Goal: Navigation & Orientation: Go to known website

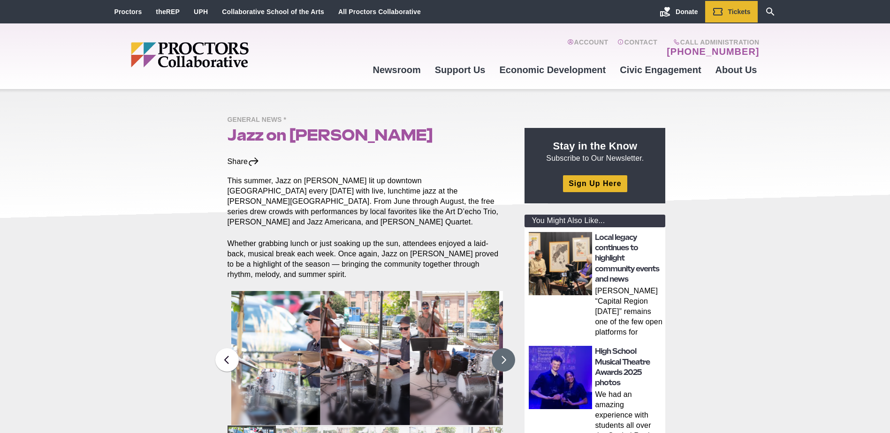
click at [505, 352] on button at bounding box center [503, 360] width 23 height 23
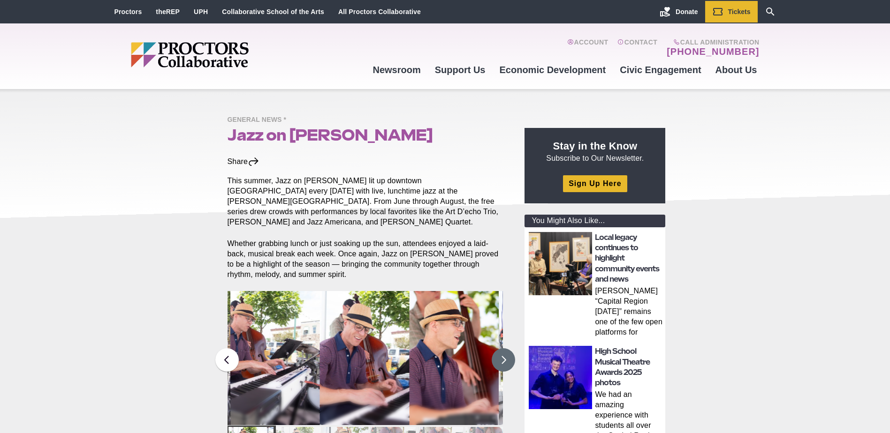
click at [505, 352] on button at bounding box center [503, 360] width 23 height 23
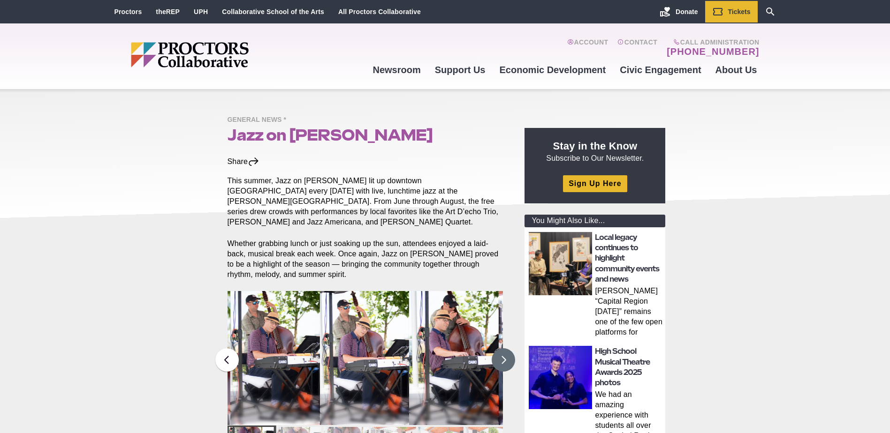
click at [505, 352] on button at bounding box center [503, 360] width 23 height 23
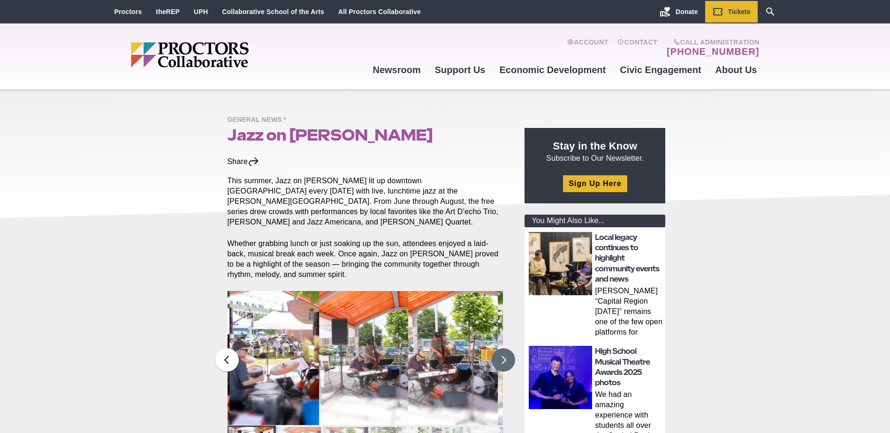
click at [505, 352] on button at bounding box center [503, 360] width 23 height 23
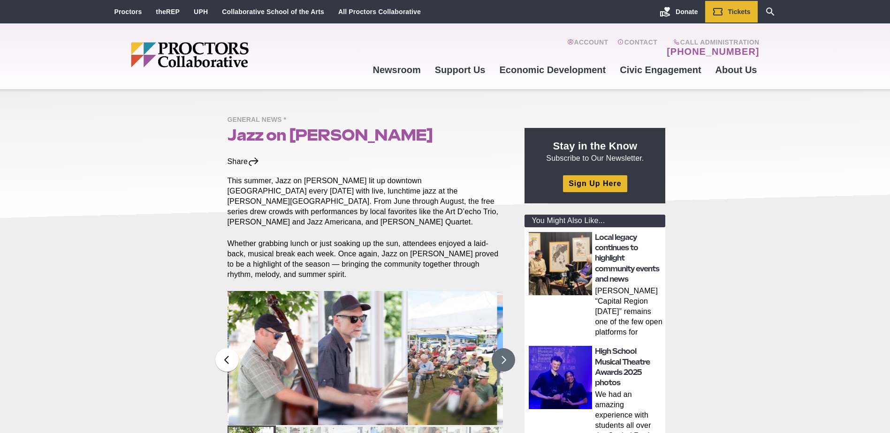
click at [505, 352] on button at bounding box center [503, 360] width 23 height 23
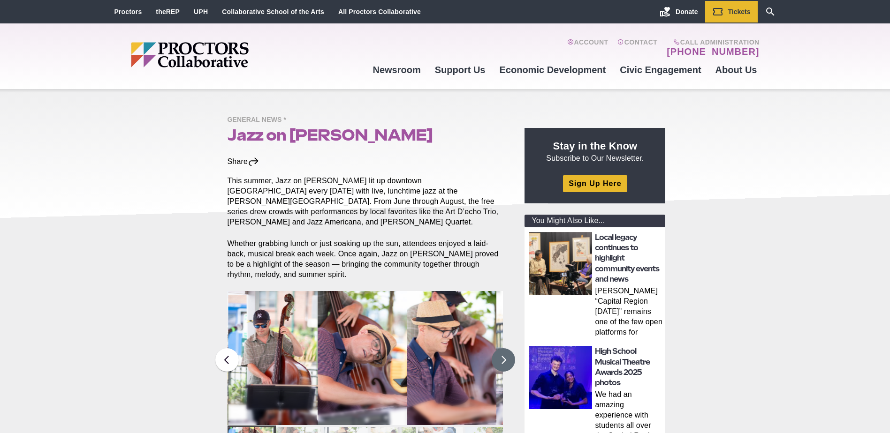
click at [505, 352] on button at bounding box center [503, 360] width 23 height 23
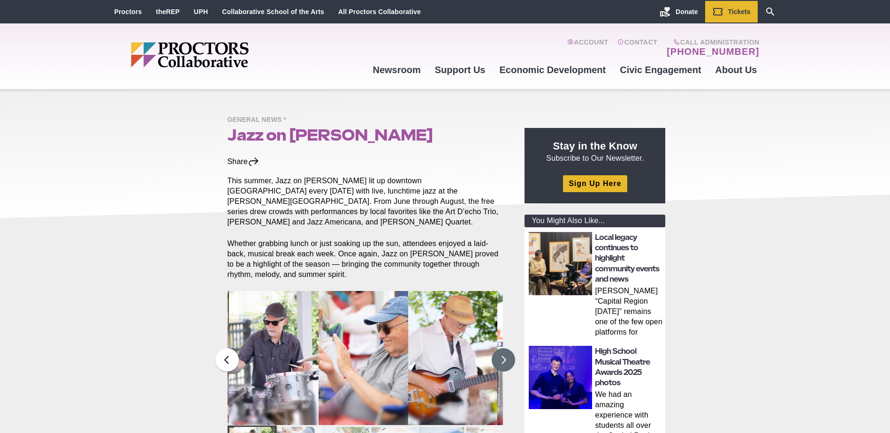
click at [505, 352] on button at bounding box center [503, 360] width 23 height 23
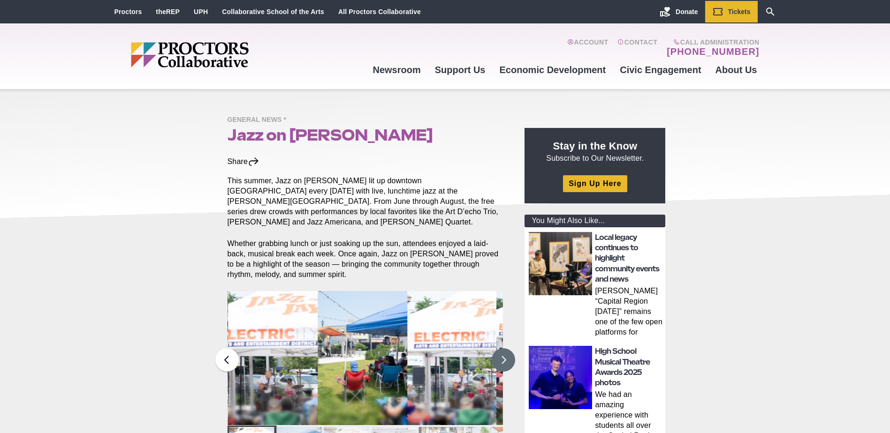
click at [505, 352] on button at bounding box center [503, 360] width 23 height 23
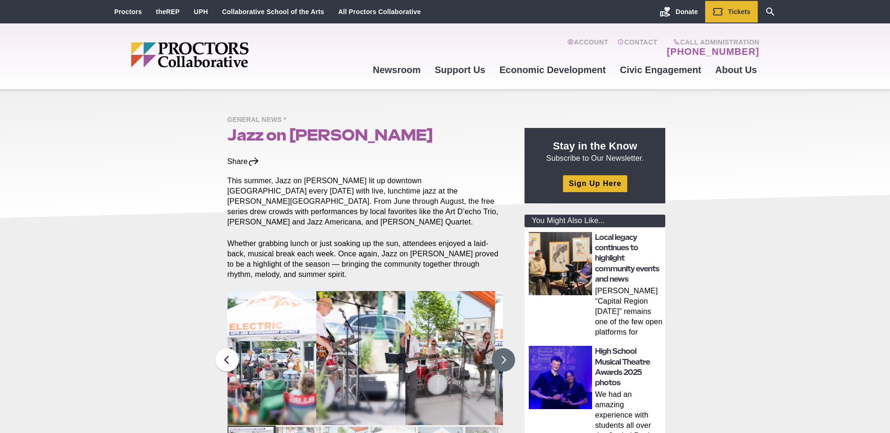
click at [505, 352] on button at bounding box center [503, 360] width 23 height 23
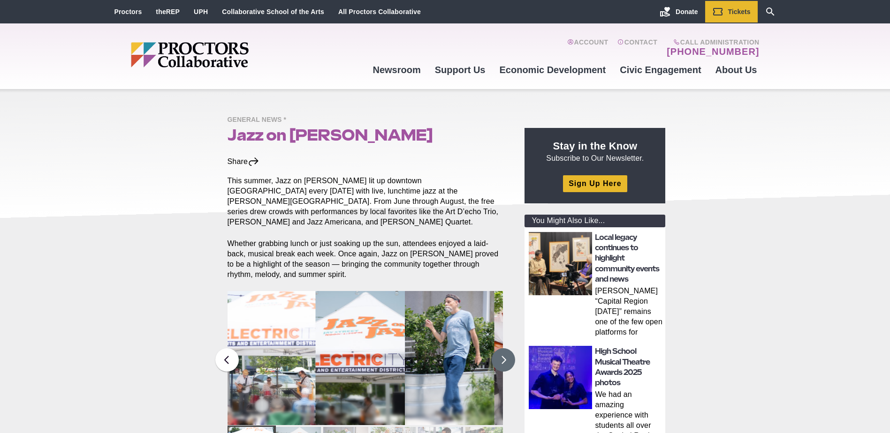
click at [505, 352] on button at bounding box center [503, 360] width 23 height 23
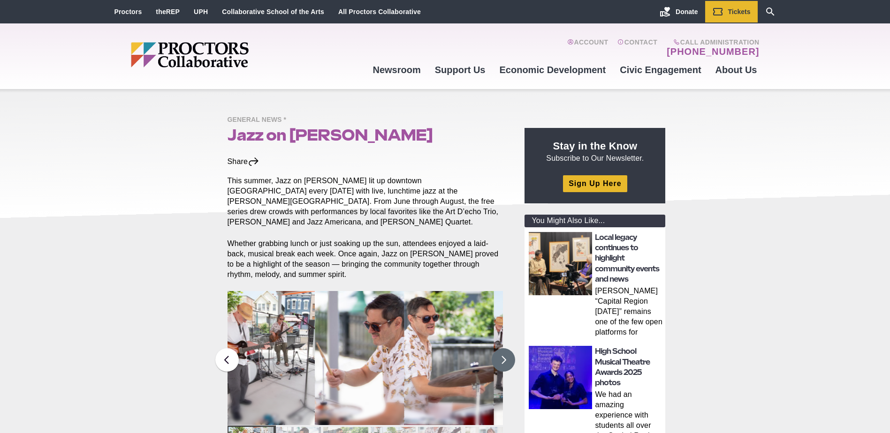
click at [505, 352] on button at bounding box center [503, 360] width 23 height 23
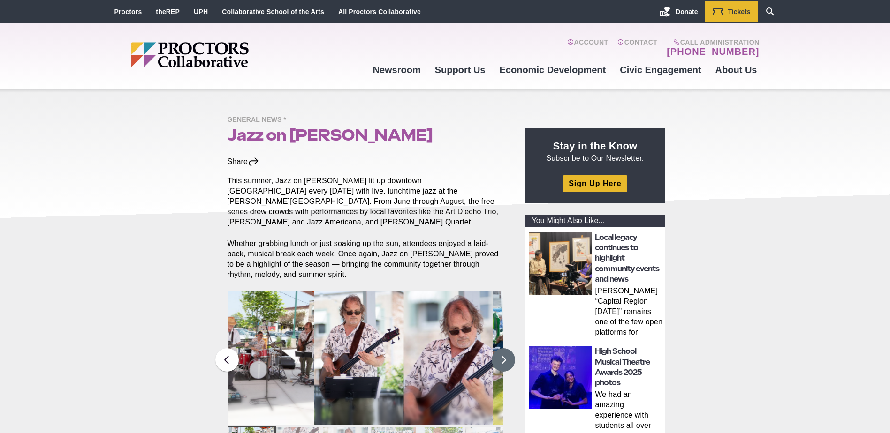
click at [505, 352] on button at bounding box center [503, 360] width 23 height 23
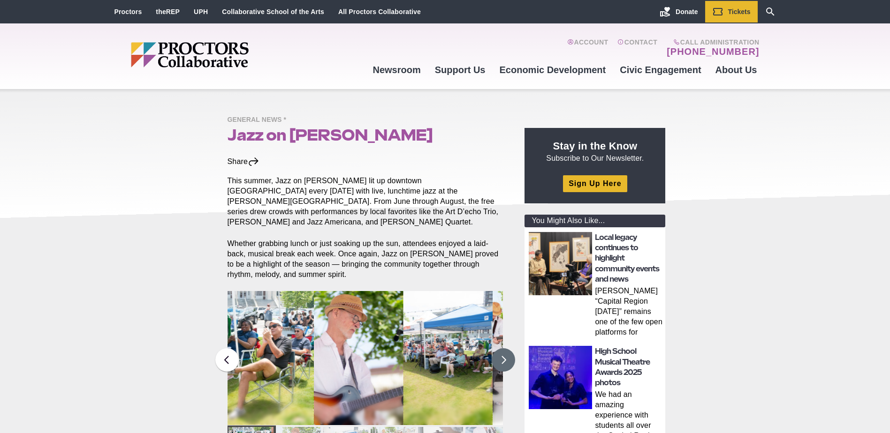
click at [505, 352] on button at bounding box center [503, 360] width 23 height 23
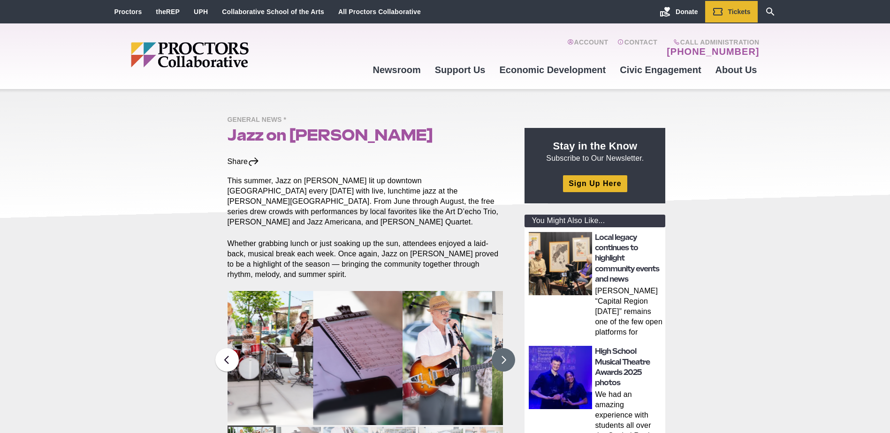
click at [505, 352] on button at bounding box center [503, 360] width 23 height 23
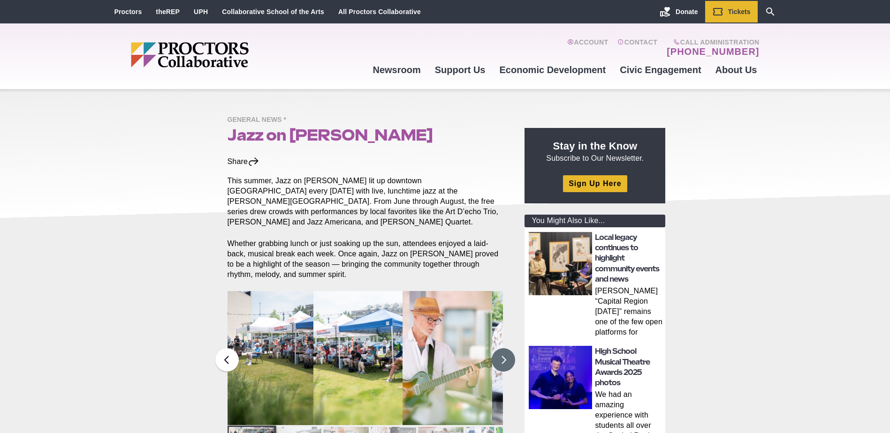
click at [505, 352] on button at bounding box center [503, 360] width 23 height 23
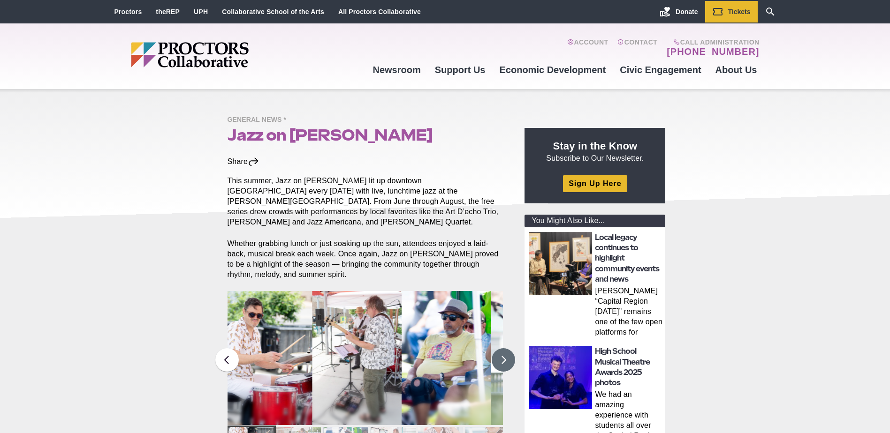
click at [505, 352] on button at bounding box center [503, 360] width 23 height 23
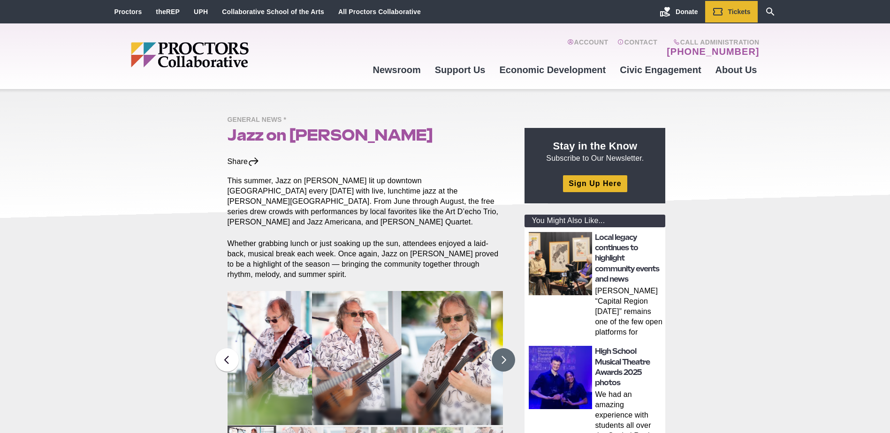
click at [505, 352] on button at bounding box center [503, 360] width 23 height 23
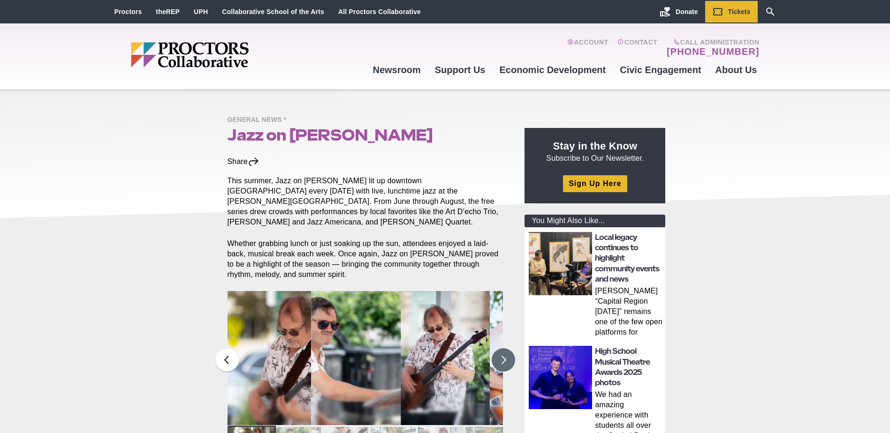
click at [505, 352] on button at bounding box center [503, 360] width 23 height 23
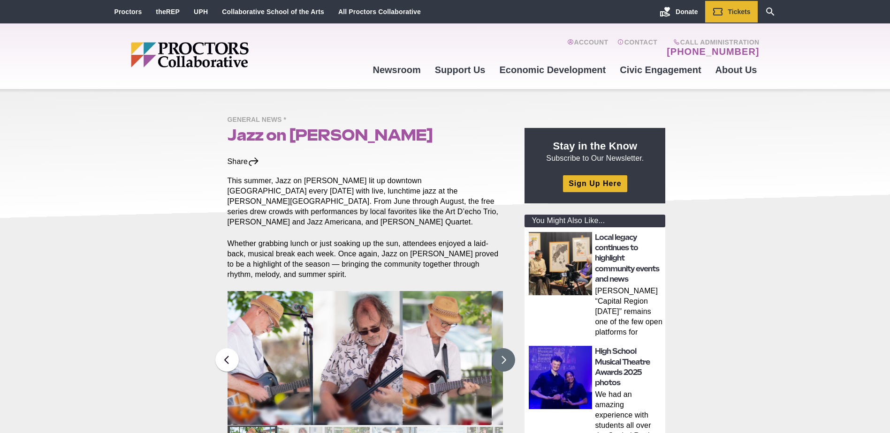
click at [505, 352] on button at bounding box center [503, 360] width 23 height 23
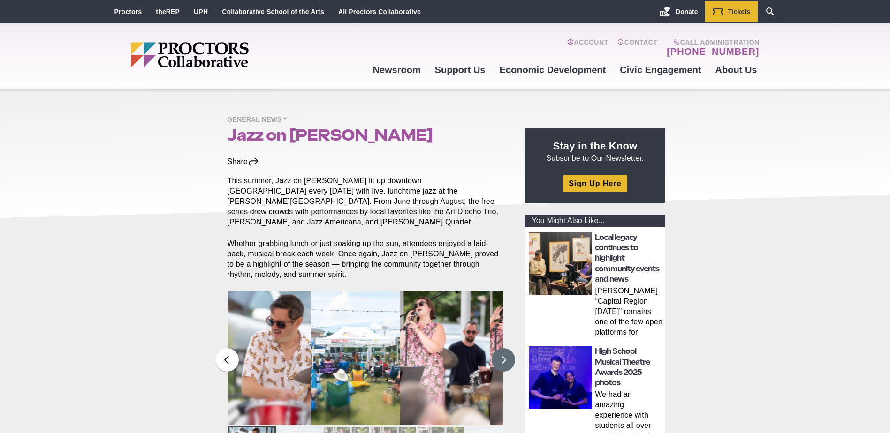
click at [505, 352] on button at bounding box center [503, 360] width 23 height 23
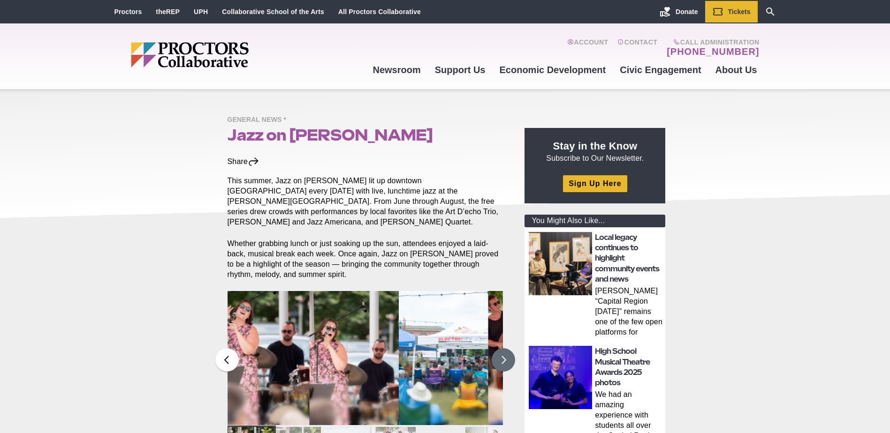
click at [505, 352] on button at bounding box center [503, 360] width 23 height 23
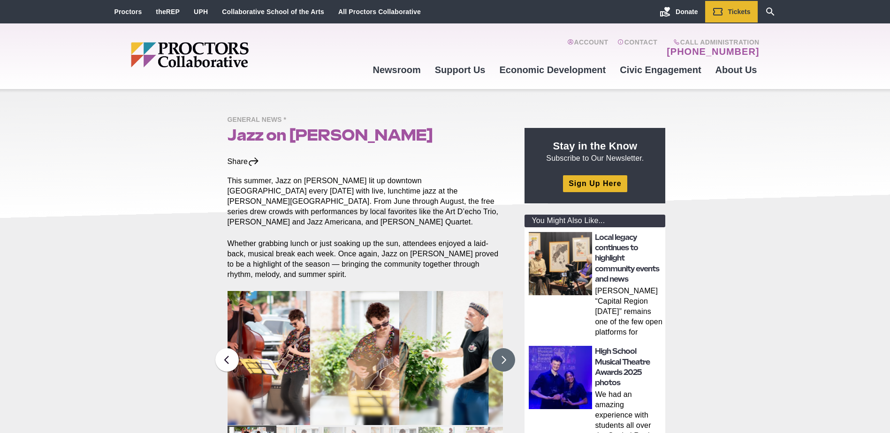
click at [505, 352] on button at bounding box center [503, 360] width 23 height 23
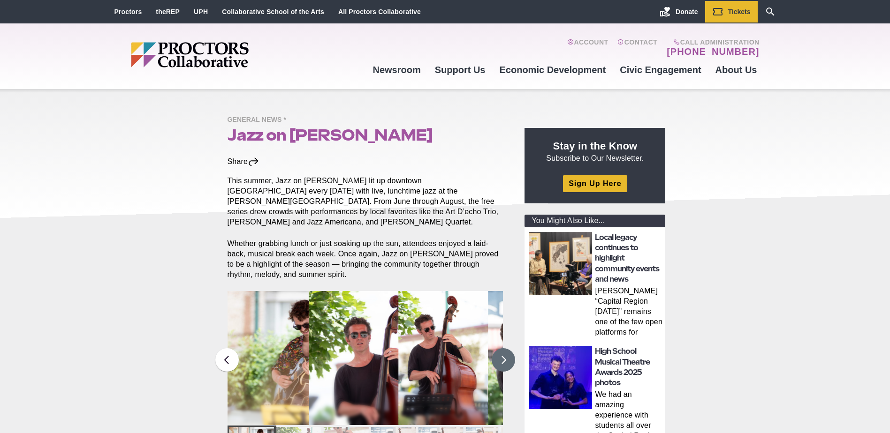
click at [505, 352] on button at bounding box center [503, 360] width 23 height 23
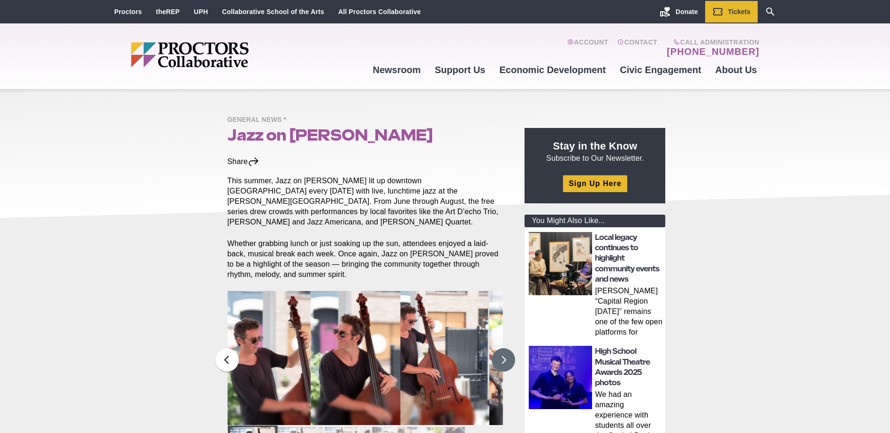
click at [505, 352] on button at bounding box center [503, 360] width 23 height 23
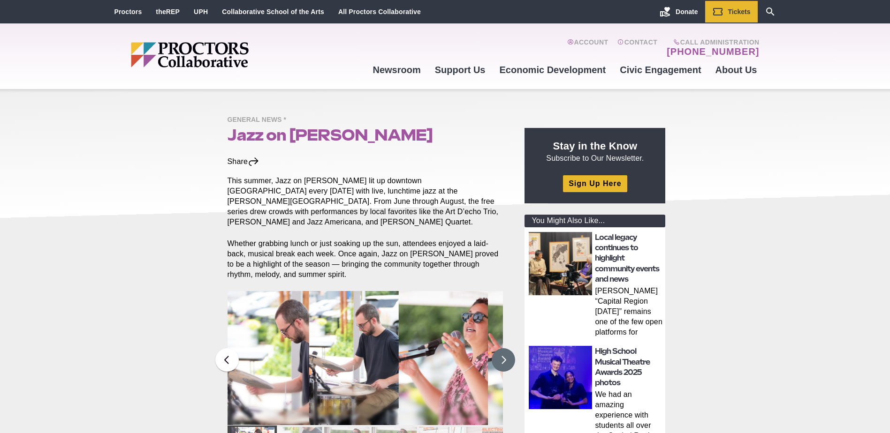
click at [505, 352] on button at bounding box center [503, 360] width 23 height 23
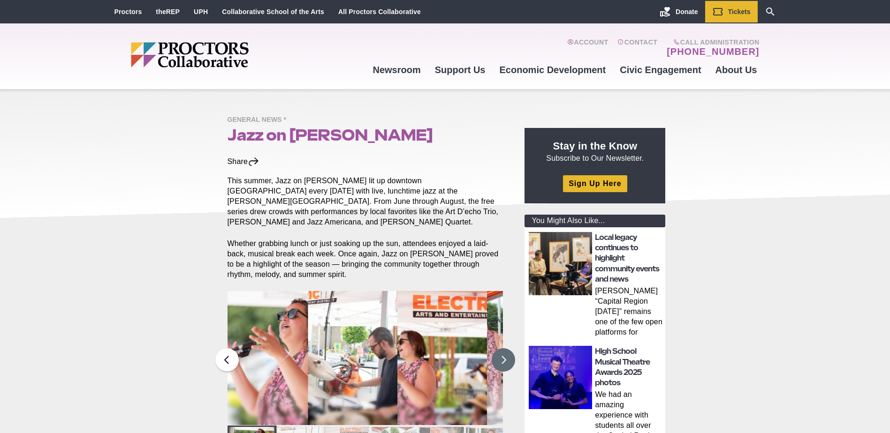
click at [505, 352] on button at bounding box center [503, 360] width 23 height 23
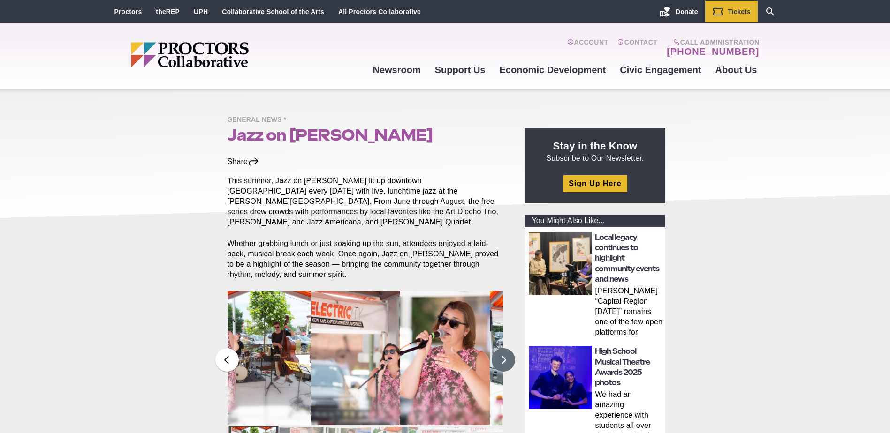
click at [505, 352] on button at bounding box center [503, 360] width 23 height 23
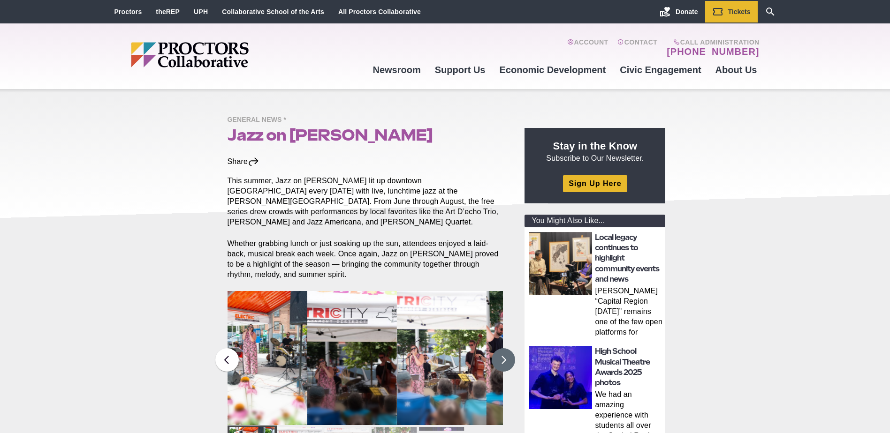
click at [505, 352] on button at bounding box center [503, 360] width 23 height 23
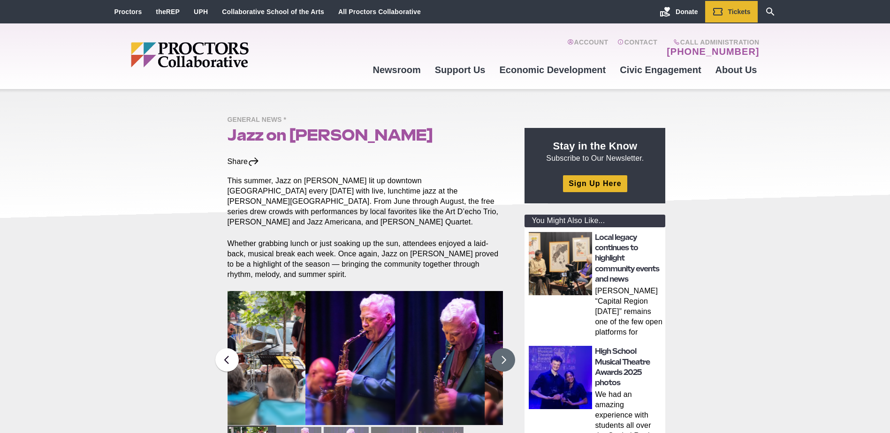
click at [505, 352] on button at bounding box center [503, 360] width 23 height 23
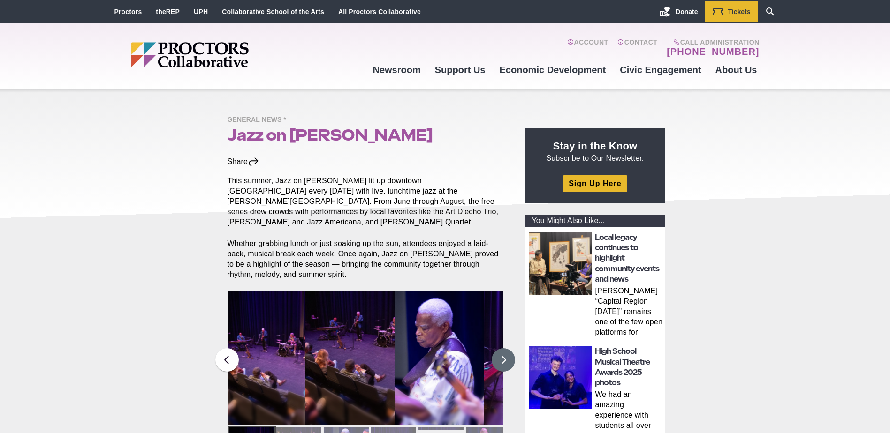
click at [505, 352] on button at bounding box center [503, 360] width 23 height 23
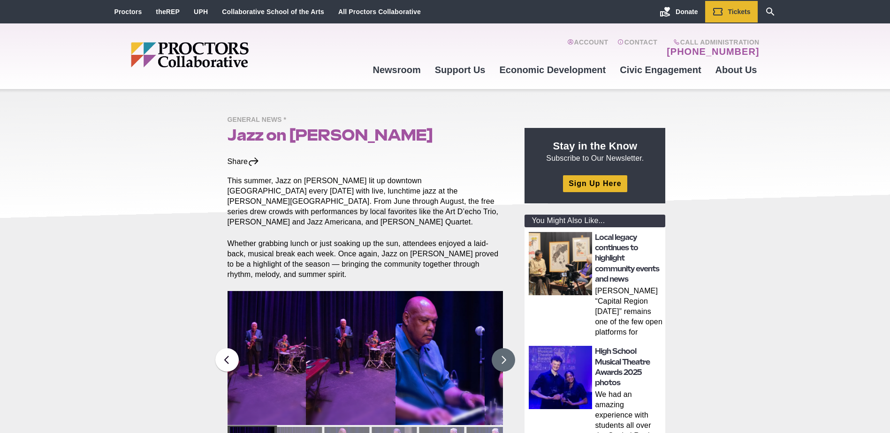
click at [505, 352] on button at bounding box center [503, 360] width 23 height 23
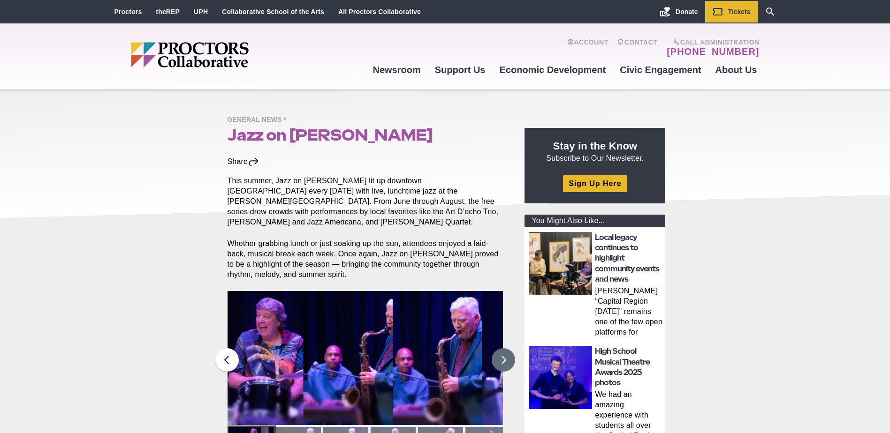
click at [505, 352] on button at bounding box center [503, 360] width 23 height 23
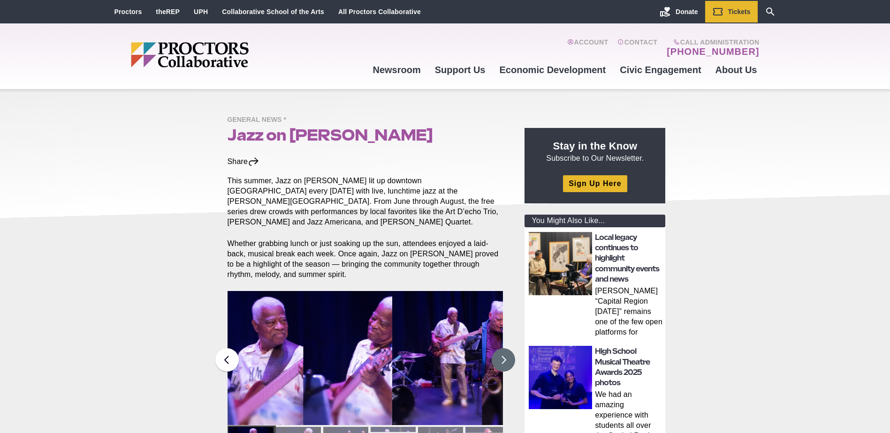
click at [505, 352] on button at bounding box center [503, 360] width 23 height 23
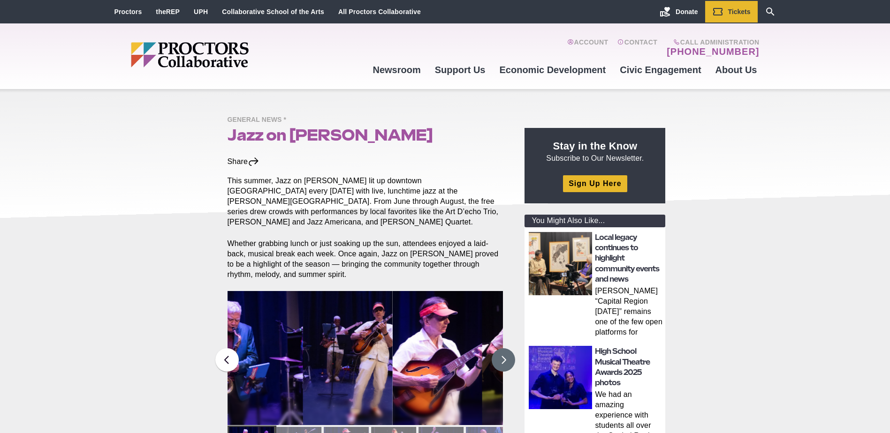
click at [505, 352] on button at bounding box center [503, 360] width 23 height 23
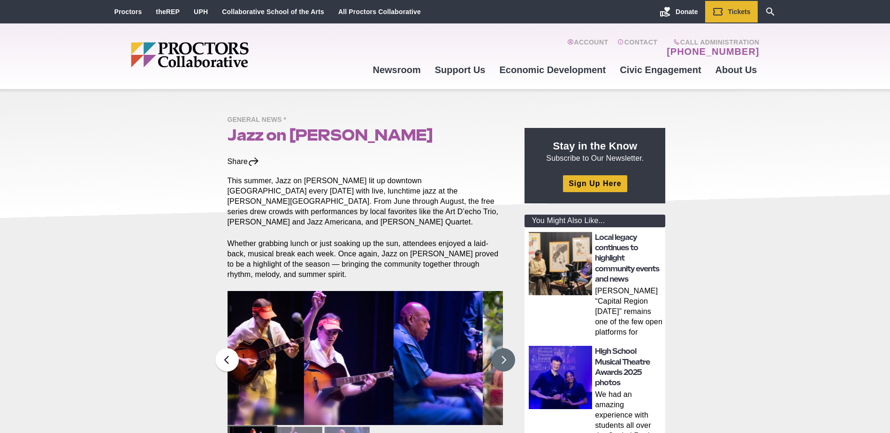
click at [505, 352] on button at bounding box center [503, 360] width 23 height 23
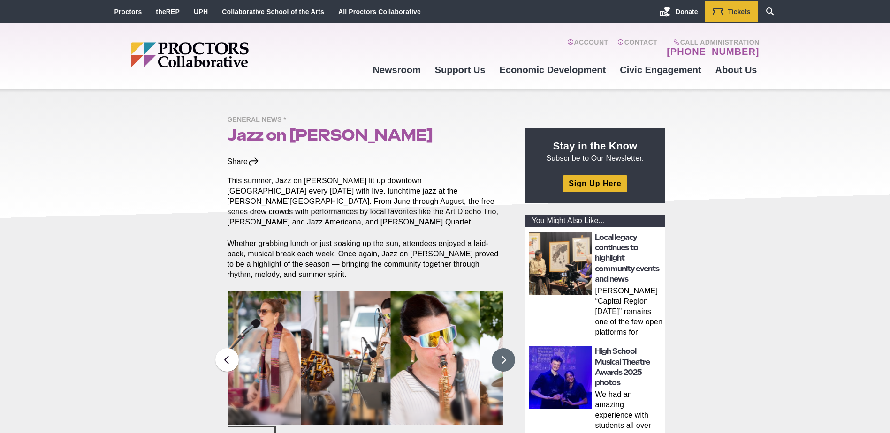
click at [505, 352] on button at bounding box center [503, 360] width 23 height 23
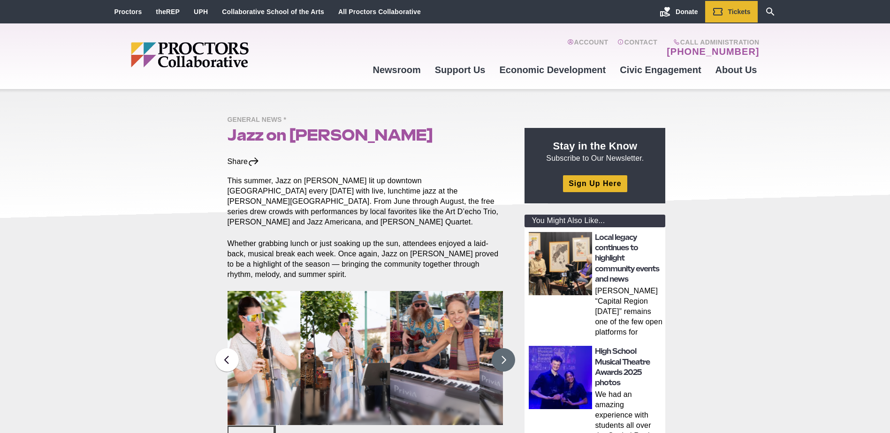
click at [505, 352] on button at bounding box center [503, 360] width 23 height 23
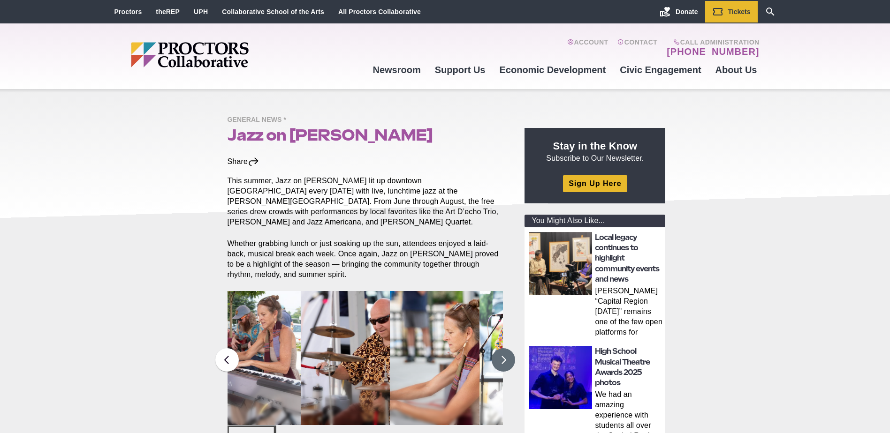
click at [505, 352] on button at bounding box center [503, 360] width 23 height 23
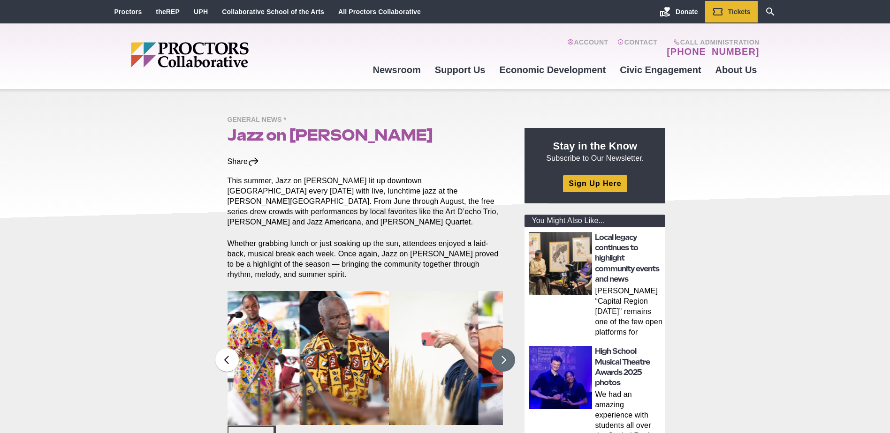
click at [505, 352] on button at bounding box center [503, 360] width 23 height 23
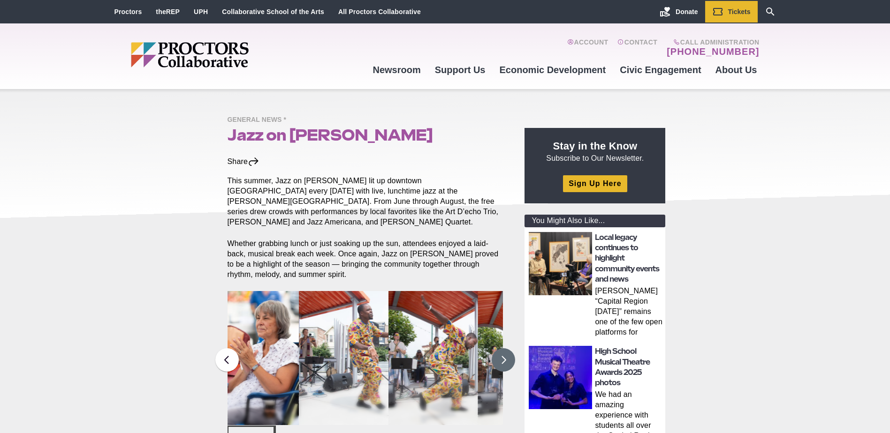
click at [505, 352] on button at bounding box center [503, 360] width 23 height 23
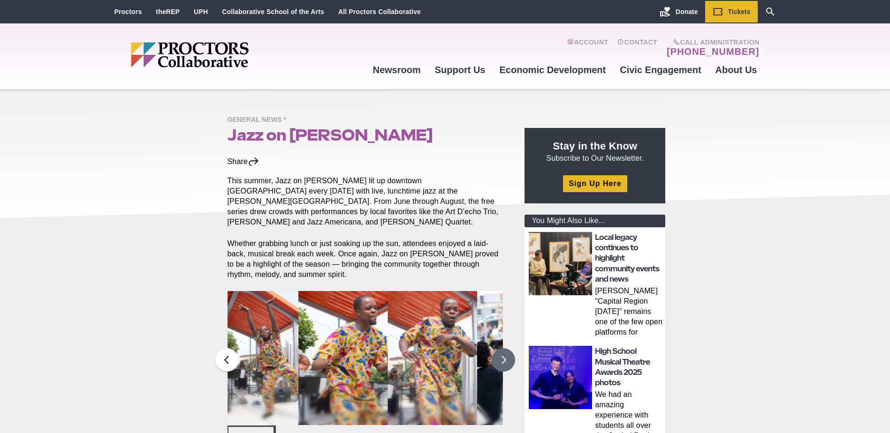
click at [505, 352] on button at bounding box center [503, 360] width 23 height 23
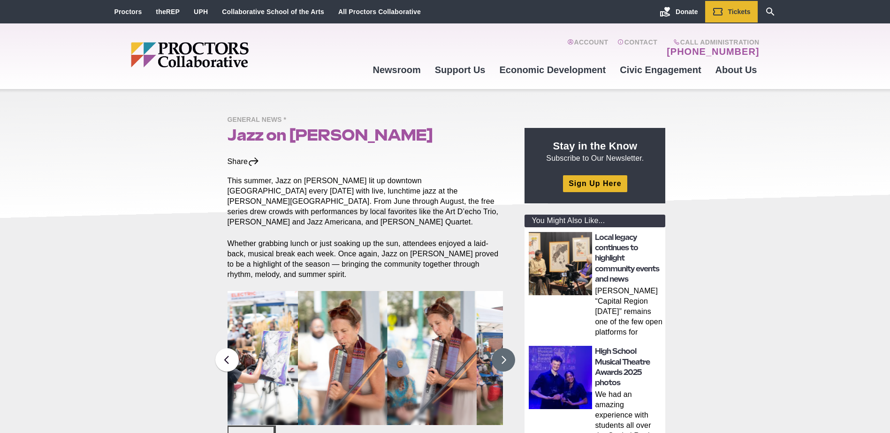
click at [505, 352] on button at bounding box center [503, 360] width 23 height 23
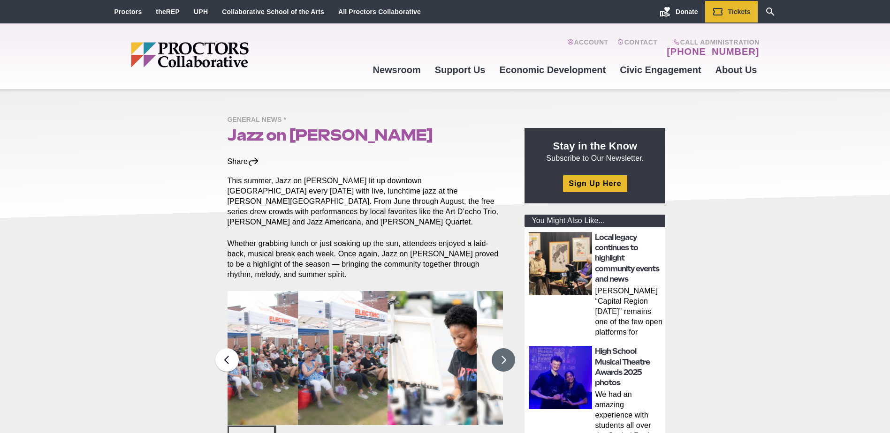
click at [505, 352] on button at bounding box center [503, 360] width 23 height 23
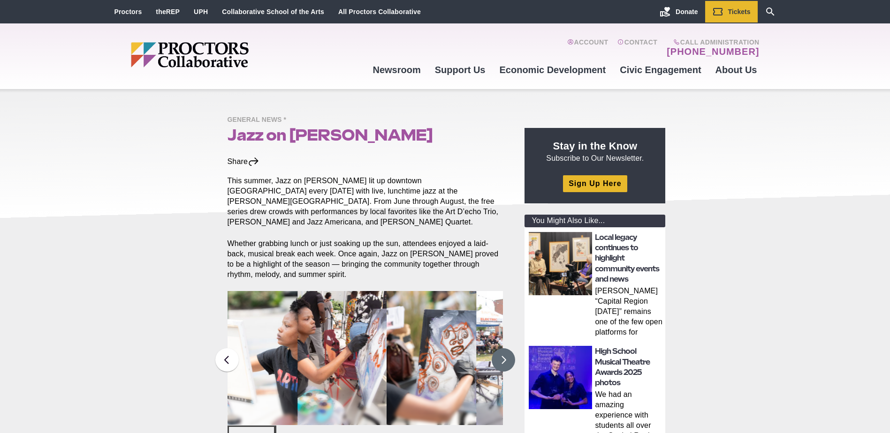
click at [505, 352] on button at bounding box center [503, 360] width 23 height 23
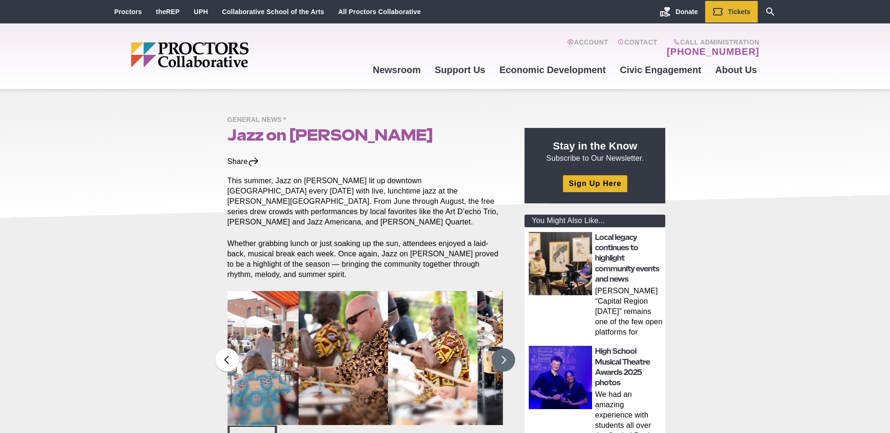
click at [505, 352] on button at bounding box center [503, 360] width 23 height 23
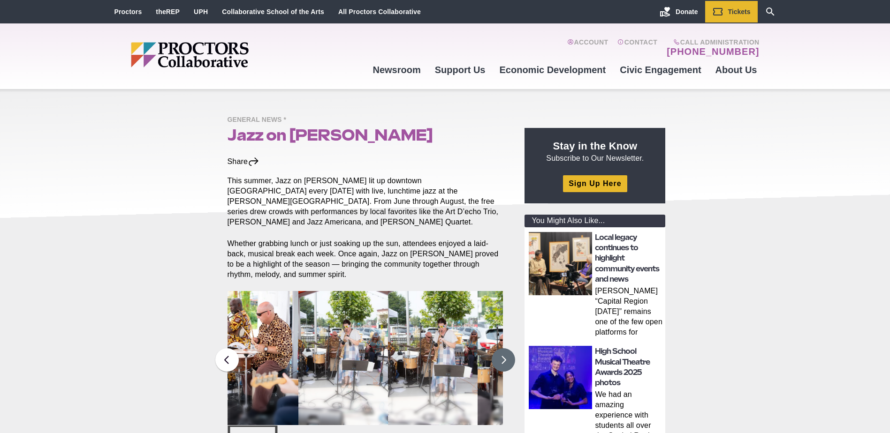
click at [505, 352] on button at bounding box center [503, 360] width 23 height 23
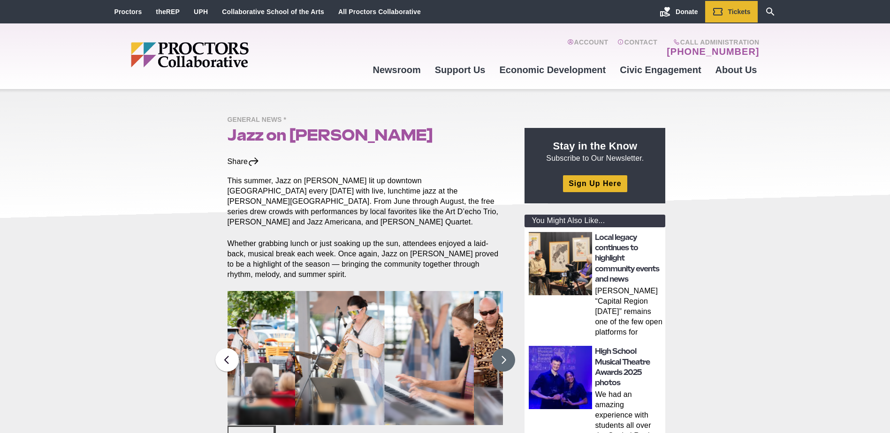
click at [505, 352] on button at bounding box center [503, 360] width 23 height 23
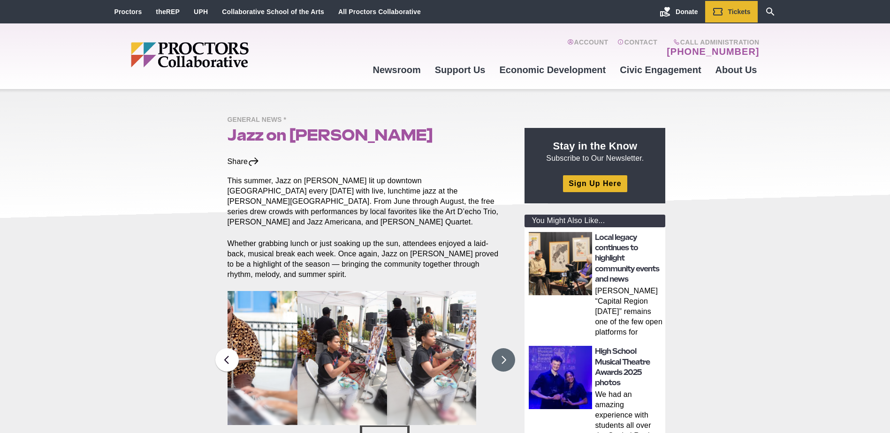
click at [505, 352] on button at bounding box center [503, 360] width 23 height 23
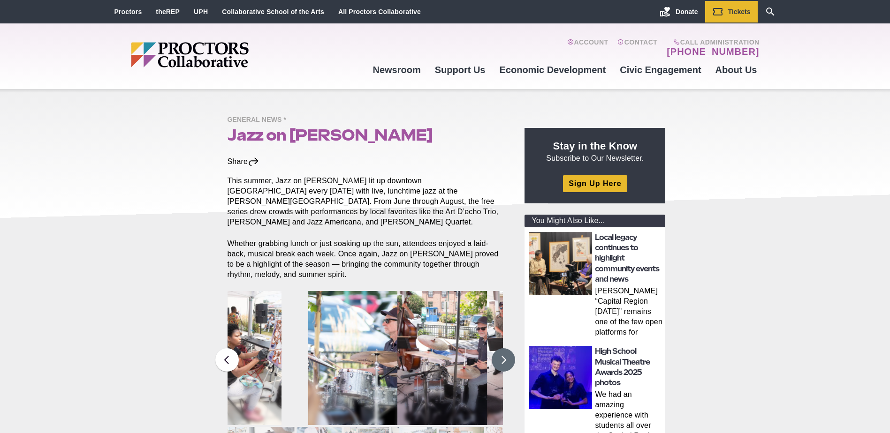
click at [505, 352] on button at bounding box center [503, 360] width 23 height 23
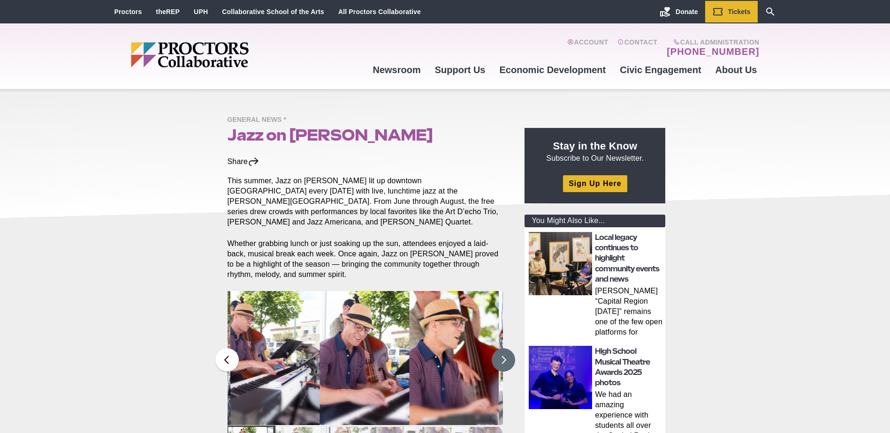
click at [505, 352] on button at bounding box center [503, 360] width 23 height 23
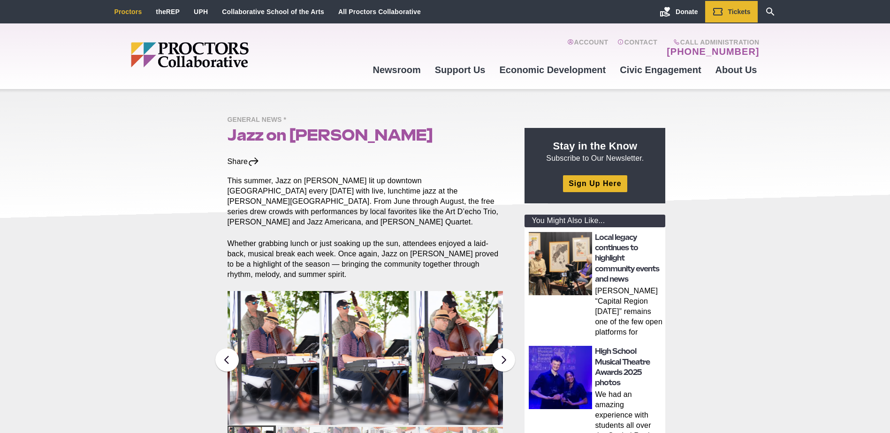
click at [123, 11] on link "Proctors" at bounding box center [128, 12] width 28 height 8
